Goal: Navigation & Orientation: Understand site structure

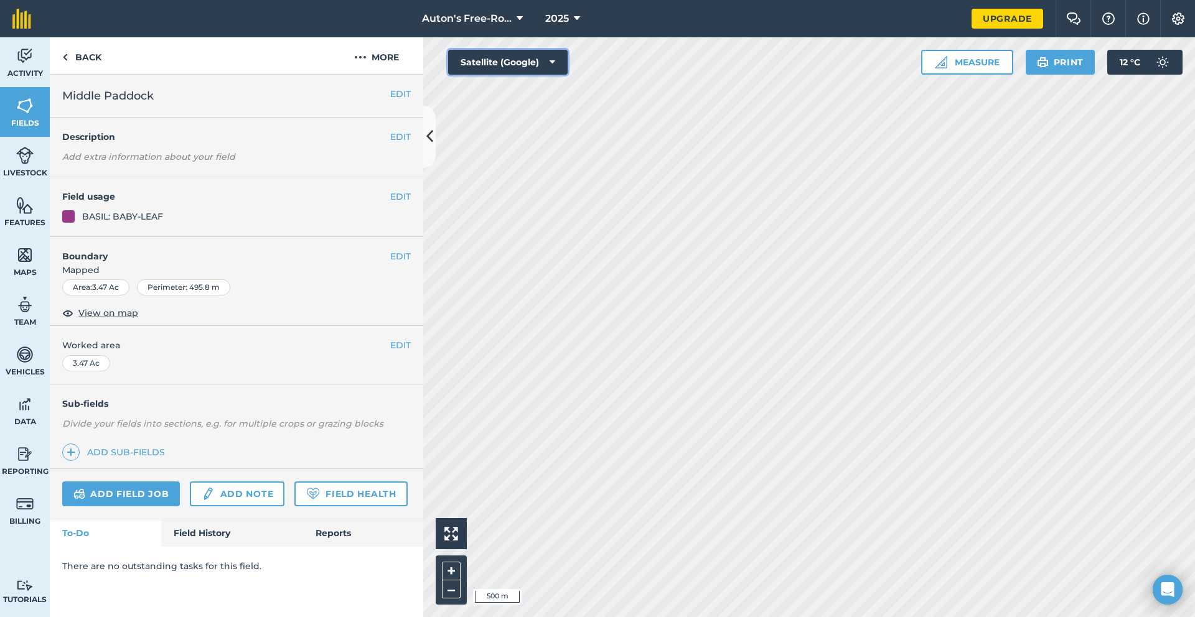
click at [555, 65] on button "Satellite (Google)" at bounding box center [507, 62] width 119 height 25
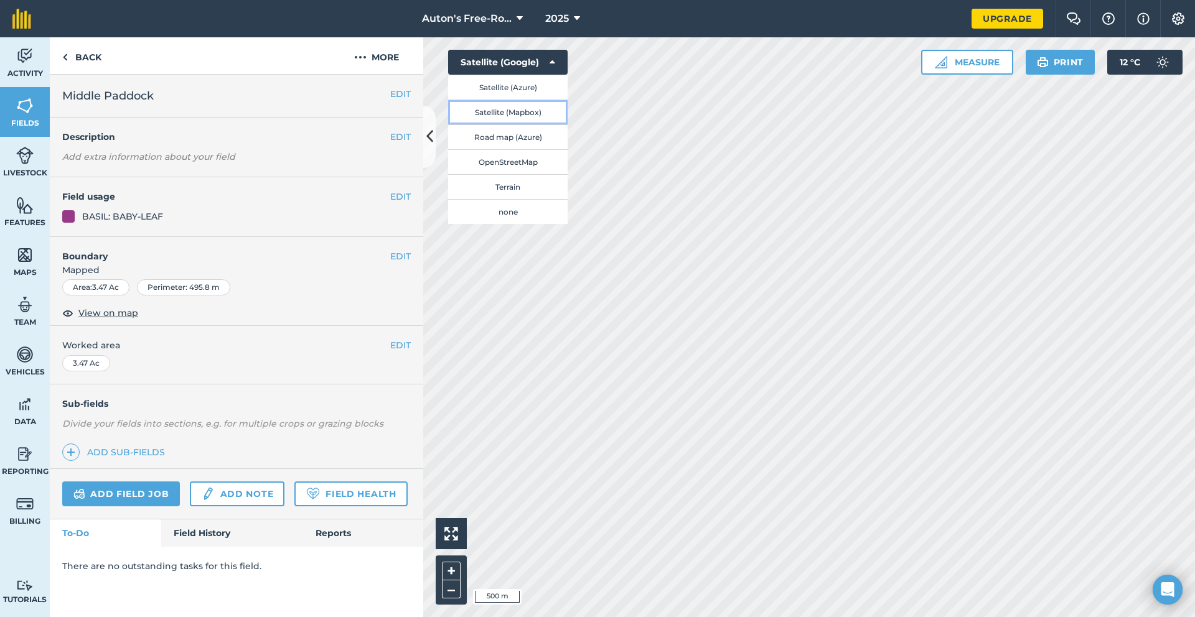
click at [535, 111] on button "Satellite (Mapbox)" at bounding box center [507, 112] width 119 height 25
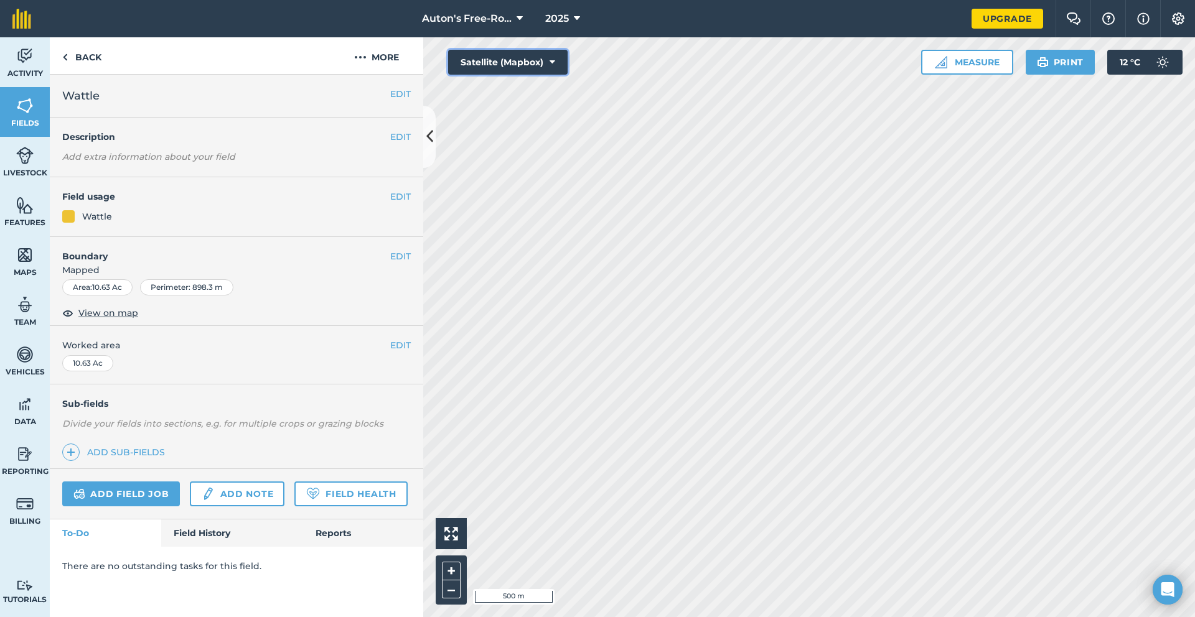
click at [544, 58] on button "Satellite (Mapbox)" at bounding box center [507, 62] width 119 height 25
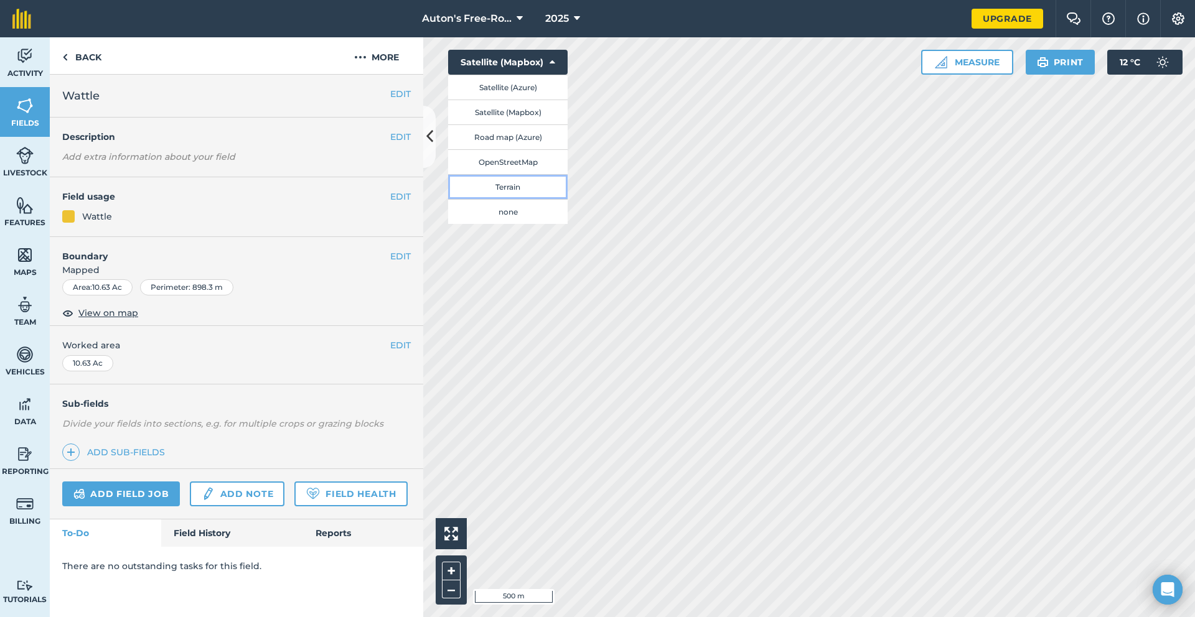
click at [498, 189] on button "Terrain" at bounding box center [507, 186] width 119 height 25
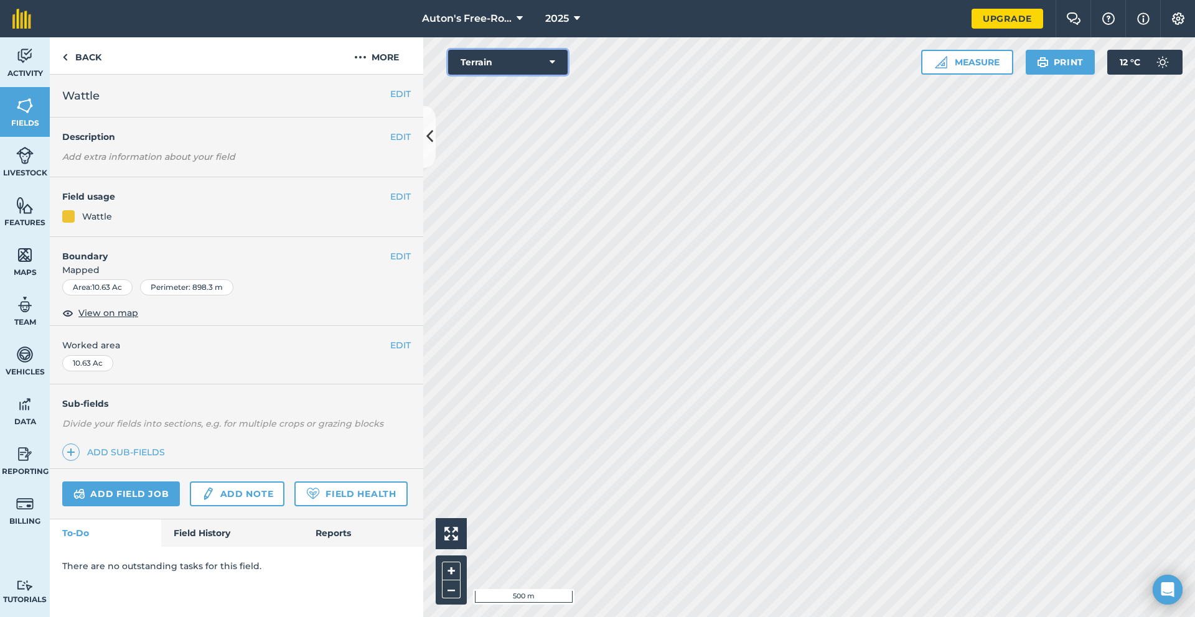
click at [523, 68] on button "Terrain" at bounding box center [507, 62] width 119 height 25
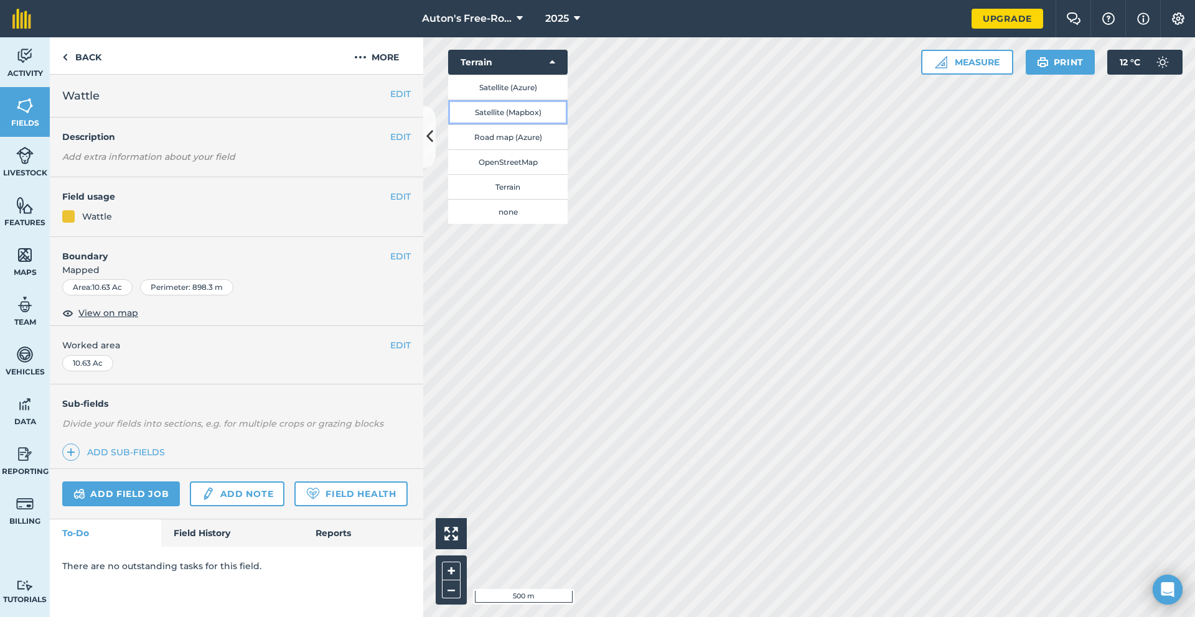
click at [497, 112] on button "Satellite (Mapbox)" at bounding box center [507, 112] width 119 height 25
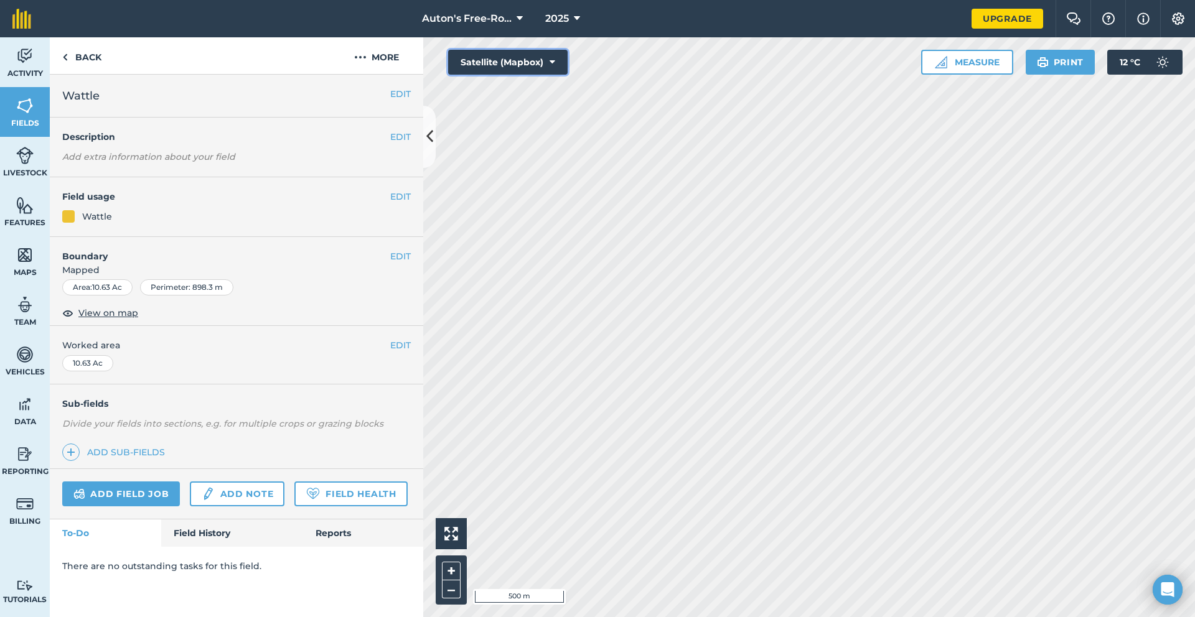
click at [553, 58] on icon at bounding box center [552, 62] width 6 height 12
